Goal: Transaction & Acquisition: Purchase product/service

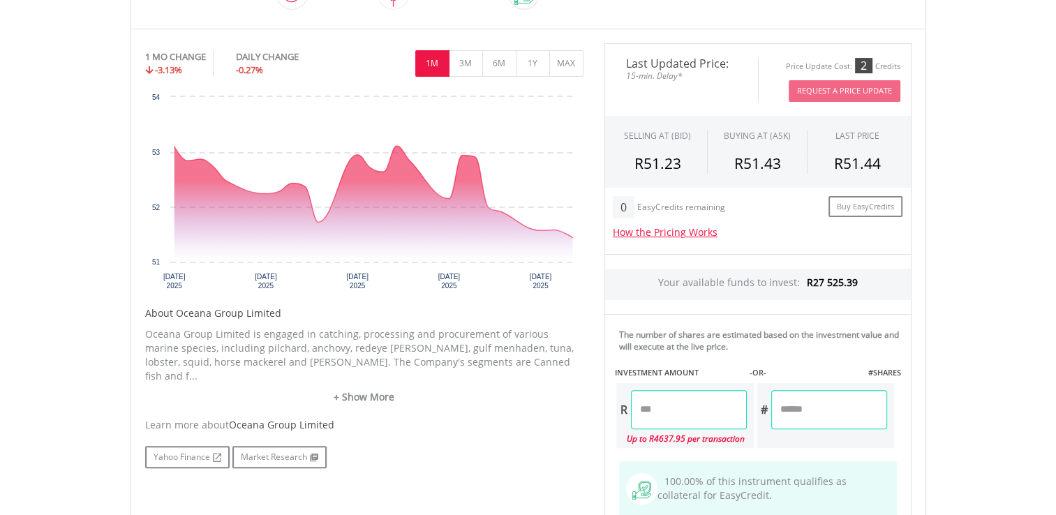
scroll to position [419, 0]
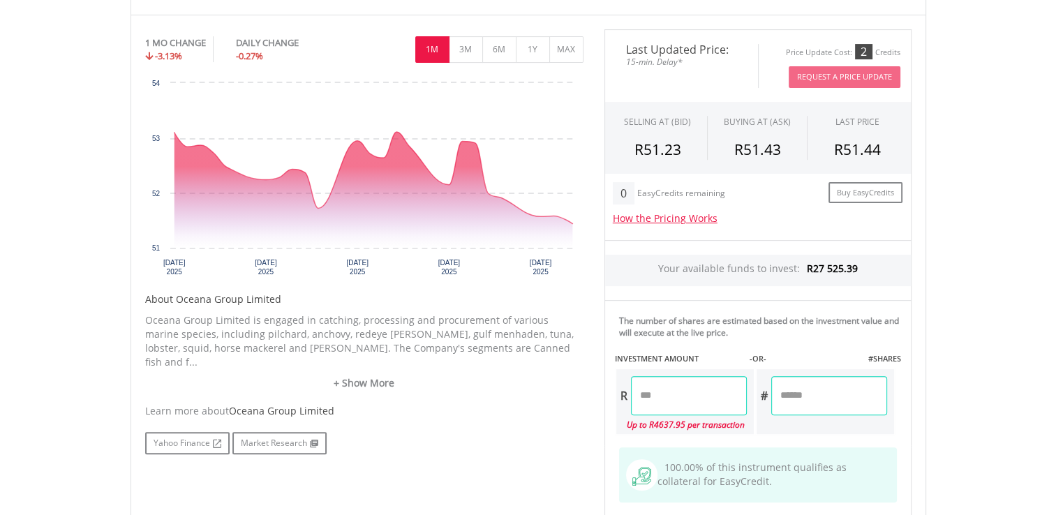
click at [645, 392] on input "number" at bounding box center [689, 395] width 116 height 39
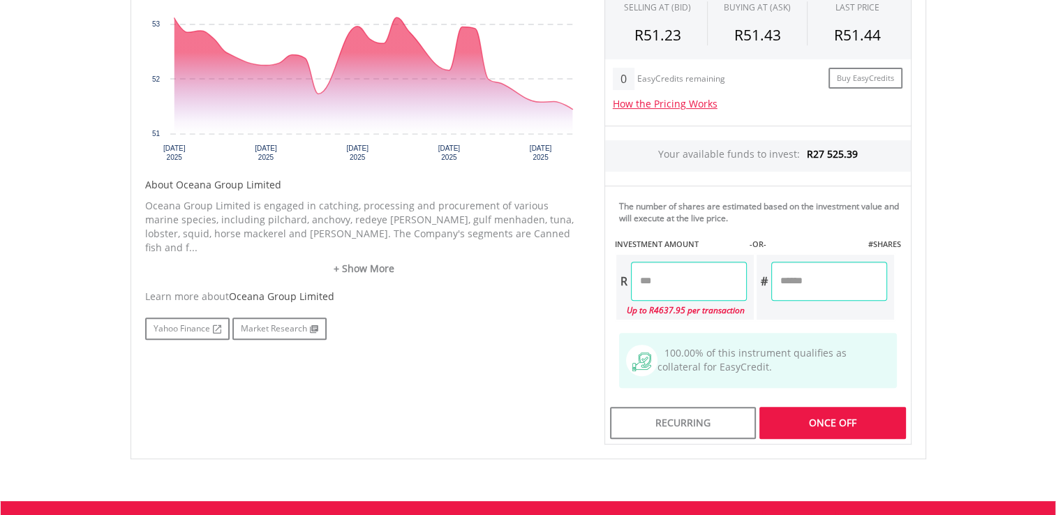
scroll to position [558, 0]
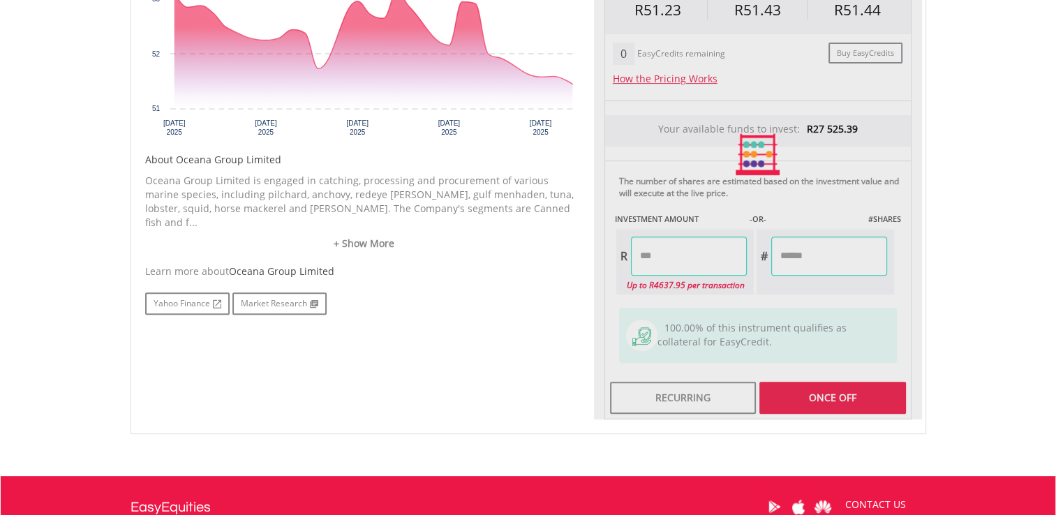
type input "******"
click at [831, 393] on div "Last Updated Price: 15-min. Delay* Price Update Cost: 2 Credits Request A Price…" at bounding box center [758, 155] width 328 height 530
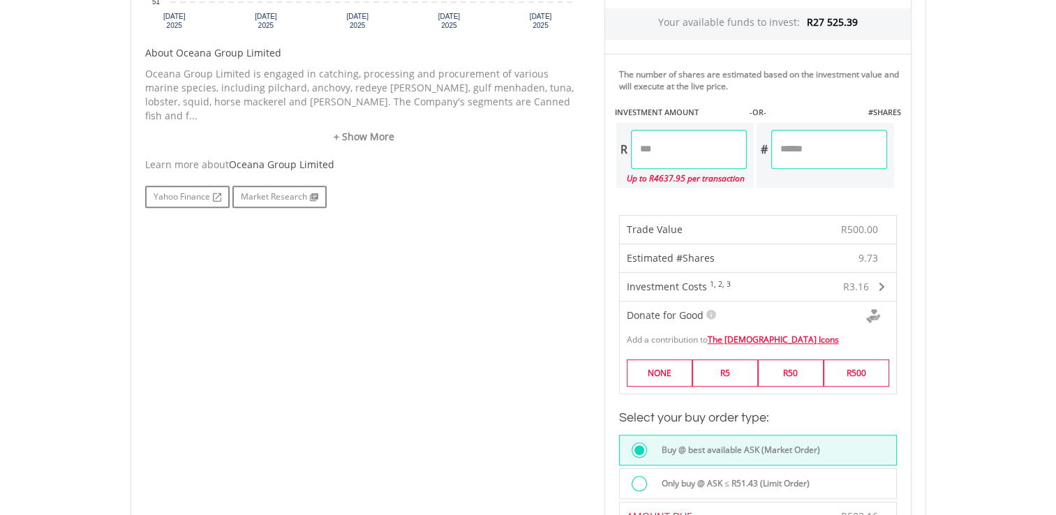
scroll to position [698, 0]
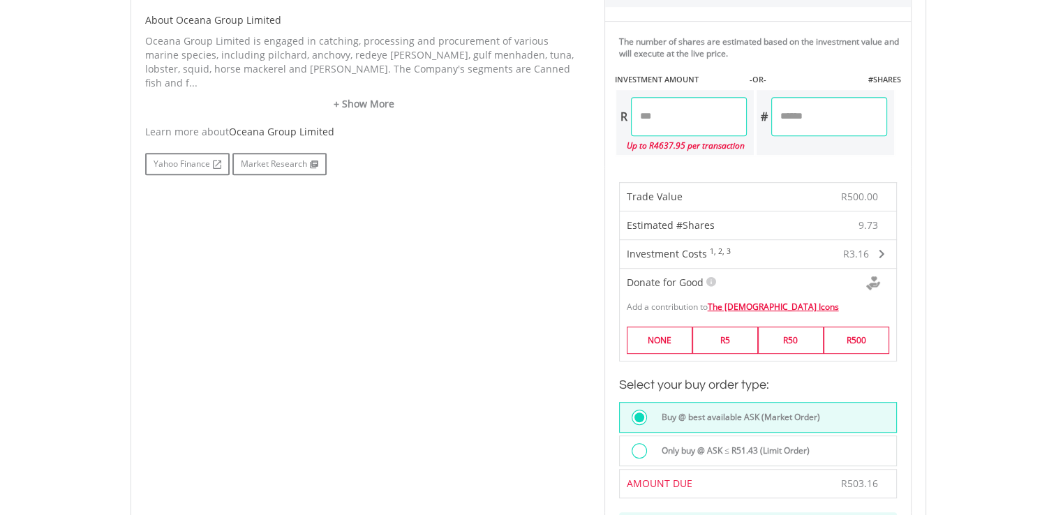
click at [637, 445] on div at bounding box center [639, 450] width 15 height 15
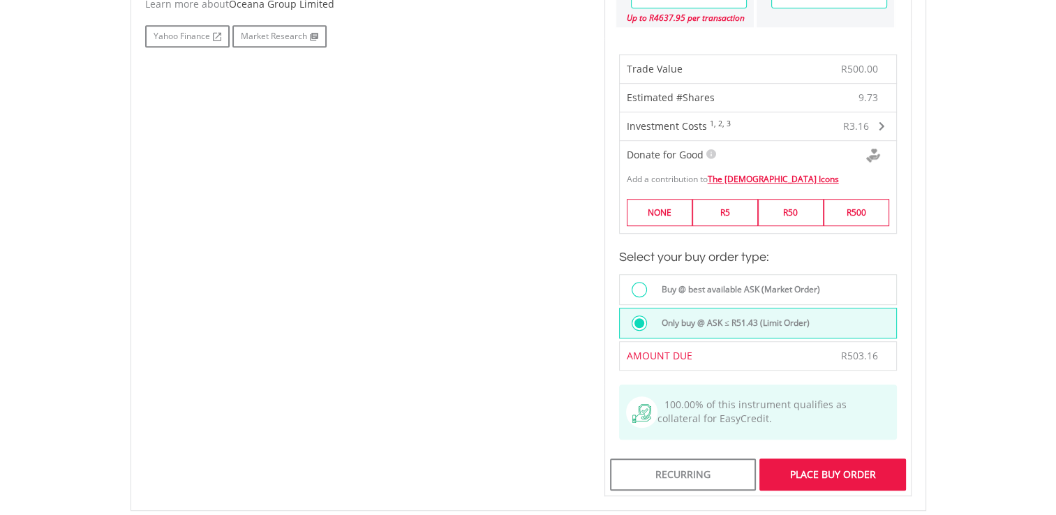
scroll to position [838, 0]
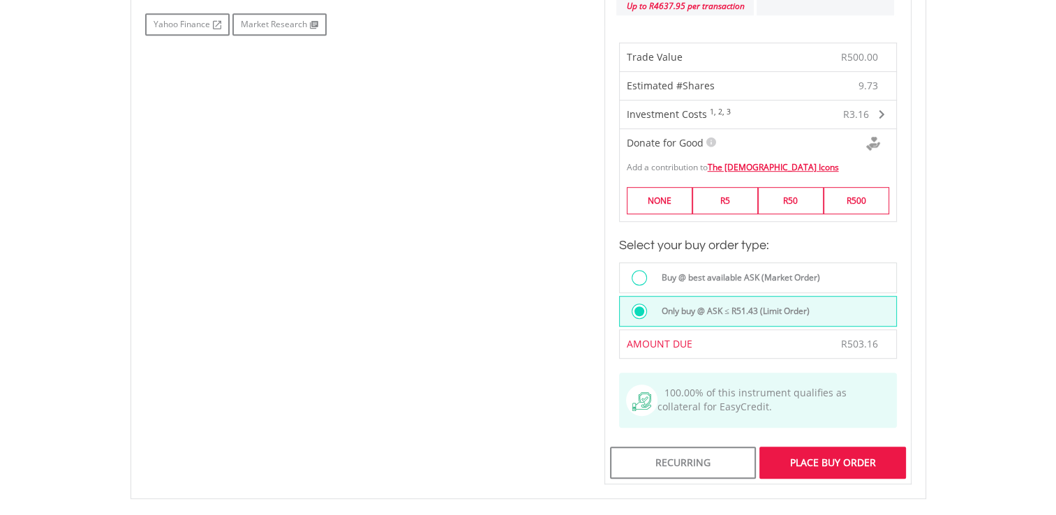
click at [814, 459] on div "Place Buy Order" at bounding box center [832, 463] width 146 height 32
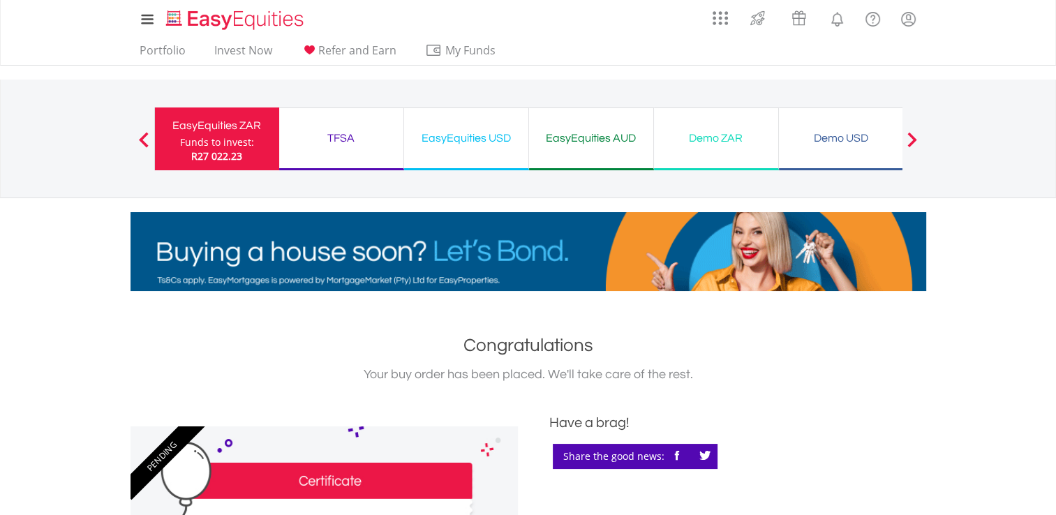
click at [346, 134] on div "TFSA" at bounding box center [341, 138] width 107 height 20
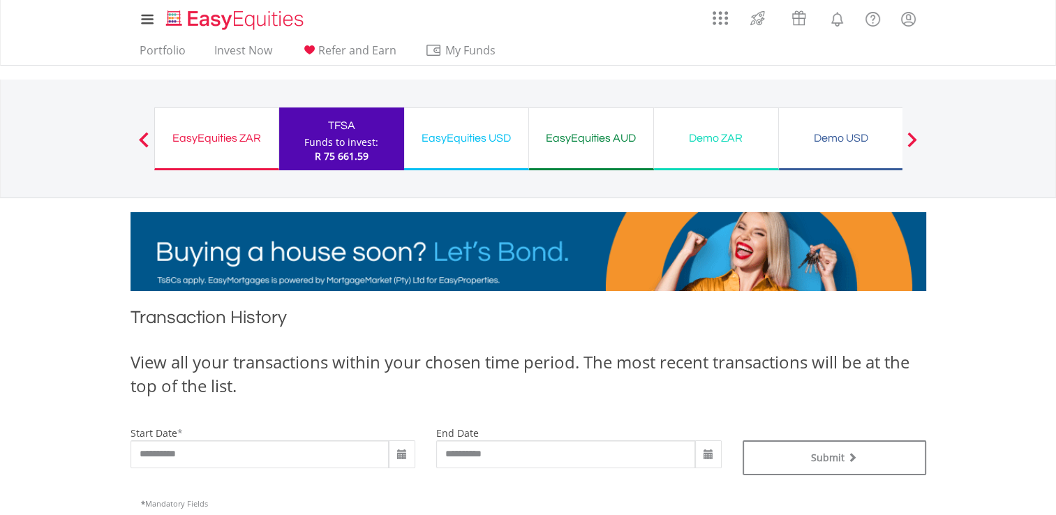
click at [190, 131] on div "EasyEquities ZAR" at bounding box center [216, 138] width 107 height 20
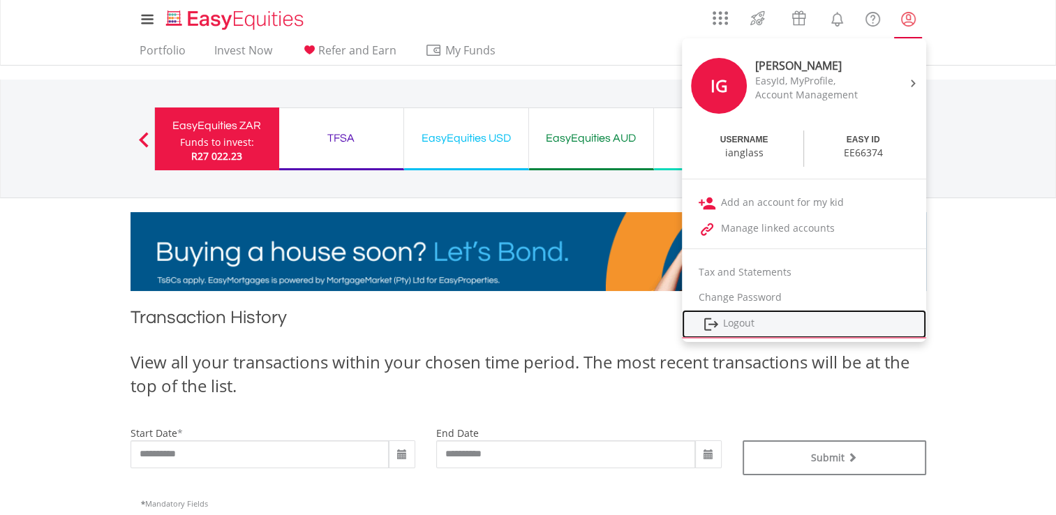
click at [737, 320] on link "Logout" at bounding box center [804, 324] width 244 height 29
